Goal: Task Accomplishment & Management: Use online tool/utility

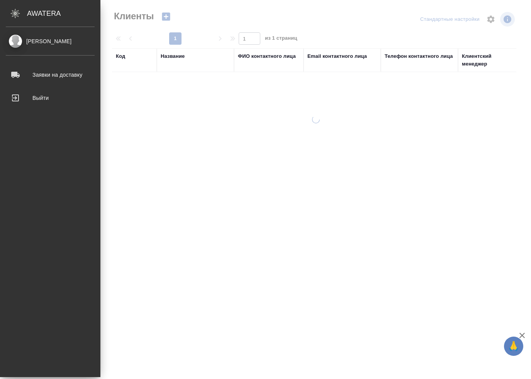
select select "RU"
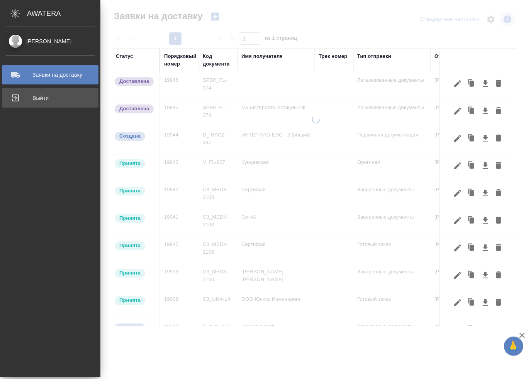
click at [15, 98] on icon at bounding box center [15, 98] width 7 height 7
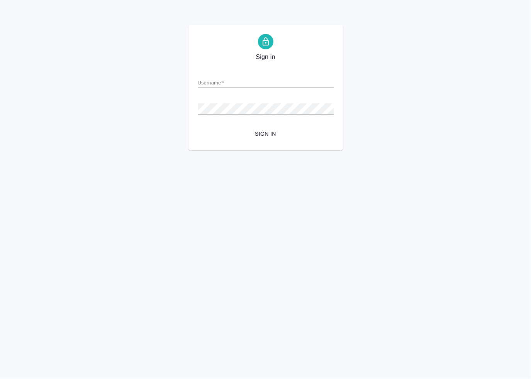
click at [0, 150] on div at bounding box center [0, 150] width 0 height 0
type input "[PERSON_NAME][EMAIL_ADDRESS][DOMAIN_NAME]"
click at [256, 132] on span "Sign in" at bounding box center [266, 134] width 124 height 10
